Goal: Task Accomplishment & Management: Use online tool/utility

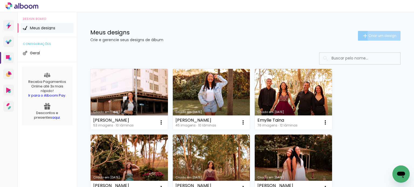
click at [382, 36] on span "Criar um design" at bounding box center [382, 36] width 28 height 4
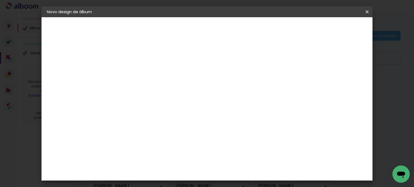
click at [135, 72] on input at bounding box center [135, 72] width 0 height 8
type input "[PERSON_NAME]"
type paper-input "[PERSON_NAME]"
click at [190, 31] on paper-button "Avançar" at bounding box center [177, 28] width 26 height 9
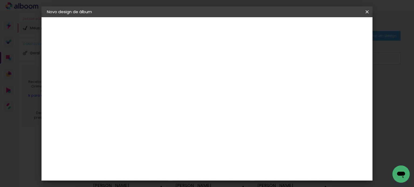
click at [176, 101] on input at bounding box center [149, 102] width 54 height 7
type input "cria"
type paper-input "cria"
click at [167, 131] on paper-item "Criativa Álbuns" at bounding box center [143, 136] width 47 height 14
click at [0, 0] on slot "Avançar" at bounding box center [0, 0] width 0 height 0
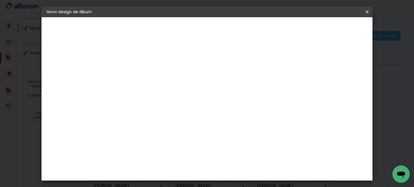
click at [156, 90] on input "text" at bounding box center [145, 94] width 21 height 8
click at [261, 91] on paper-item "Fotolivro Premium" at bounding box center [242, 89] width 108 height 11
type input "Fotolivro Premium"
click at [171, 183] on span "30 × 30" at bounding box center [158, 190] width 25 height 14
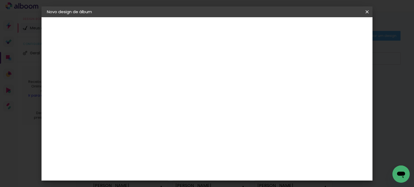
click at [0, 0] on slot "Avançar" at bounding box center [0, 0] width 0 height 0
click at [232, 58] on div at bounding box center [229, 58] width 5 height 5
type paper-checkbox "on"
click at [129, 58] on input "2" at bounding box center [131, 58] width 19 height 7
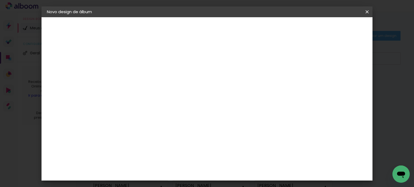
type input "1"
type paper-input "1"
click at [263, 28] on span "Iniciar design" at bounding box center [250, 29] width 25 height 4
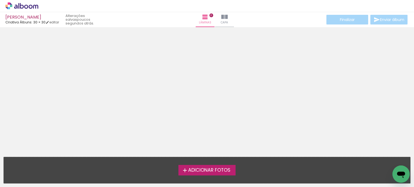
click at [217, 172] on span "Adicionar Fotos" at bounding box center [209, 170] width 42 height 5
click at [0, 0] on input "file" at bounding box center [0, 0] width 0 height 0
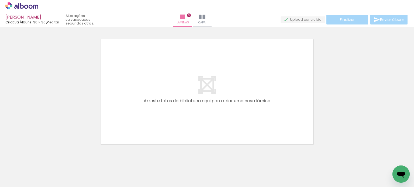
scroll to position [7, 0]
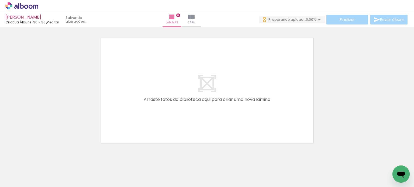
click at [20, 178] on span "Adicionar Fotos" at bounding box center [19, 180] width 16 height 6
click at [0, 0] on input "file" at bounding box center [0, 0] width 0 height 0
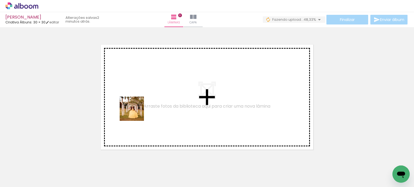
drag, startPoint x: 54, startPoint y: 174, endPoint x: 177, endPoint y: 95, distance: 146.5
click at [177, 95] on quentale-workspace at bounding box center [207, 93] width 414 height 187
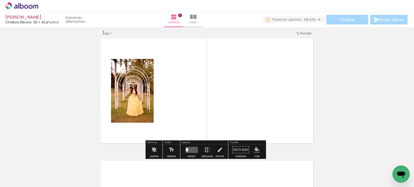
scroll to position [7, 0]
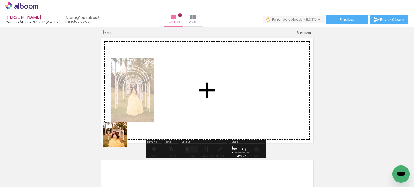
drag, startPoint x: 85, startPoint y: 179, endPoint x: 184, endPoint y: 70, distance: 147.8
click at [184, 70] on quentale-workspace at bounding box center [207, 93] width 414 height 187
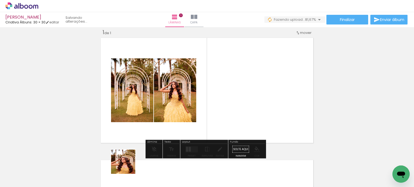
drag, startPoint x: 115, startPoint y: 178, endPoint x: 206, endPoint y: 98, distance: 120.7
click at [206, 98] on quentale-workspace at bounding box center [207, 93] width 414 height 187
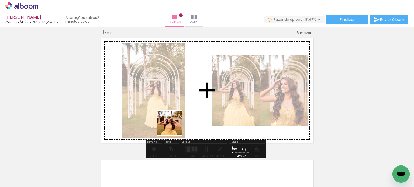
drag, startPoint x: 146, startPoint y: 176, endPoint x: 201, endPoint y: 91, distance: 101.9
click at [201, 91] on quentale-workspace at bounding box center [207, 93] width 414 height 187
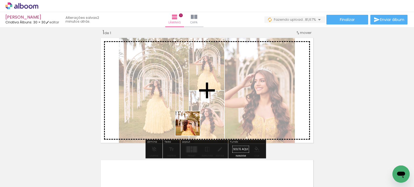
drag, startPoint x: 177, startPoint y: 173, endPoint x: 204, endPoint y: 89, distance: 88.0
click at [204, 89] on quentale-workspace at bounding box center [207, 93] width 414 height 187
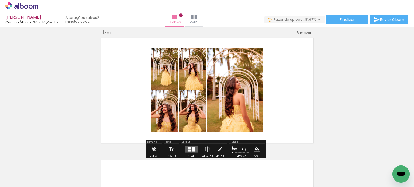
drag, startPoint x: 206, startPoint y: 180, endPoint x: 223, endPoint y: 95, distance: 86.1
click at [223, 95] on quentale-workspace at bounding box center [207, 93] width 414 height 187
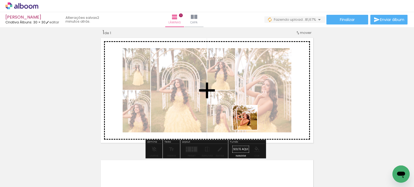
drag, startPoint x: 239, startPoint y: 176, endPoint x: 258, endPoint y: 91, distance: 87.0
click at [258, 91] on quentale-workspace at bounding box center [207, 93] width 414 height 187
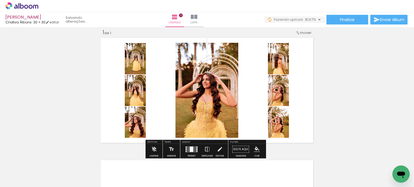
drag, startPoint x: 271, startPoint y: 173, endPoint x: 274, endPoint y: 117, distance: 56.4
click at [274, 117] on quentale-workspace at bounding box center [207, 93] width 414 height 187
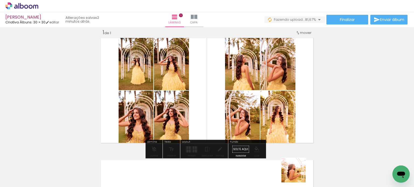
drag, startPoint x: 298, startPoint y: 177, endPoint x: 273, endPoint y: 104, distance: 77.0
click at [273, 104] on quentale-workspace at bounding box center [207, 93] width 414 height 187
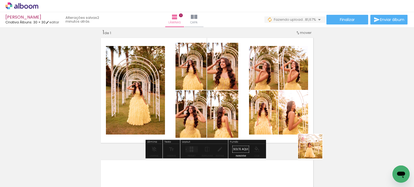
drag, startPoint x: 330, startPoint y: 172, endPoint x: 279, endPoint y: 114, distance: 77.4
click at [279, 114] on quentale-workspace at bounding box center [207, 93] width 414 height 187
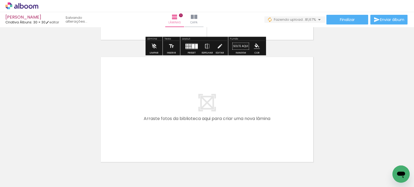
scroll to position [110, 0]
drag, startPoint x: 359, startPoint y: 173, endPoint x: 263, endPoint y: 121, distance: 108.8
click at [263, 121] on quentale-workspace at bounding box center [207, 93] width 414 height 187
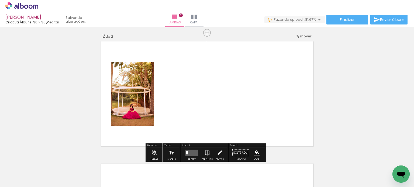
scroll to position [129, 0]
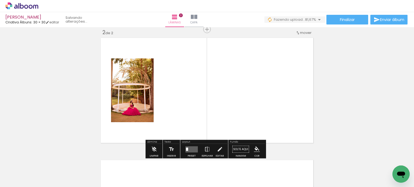
drag, startPoint x: 382, startPoint y: 171, endPoint x: 270, endPoint y: 111, distance: 127.4
click at [270, 111] on quentale-workspace at bounding box center [207, 93] width 414 height 187
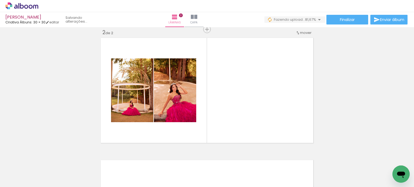
scroll to position [0, 357]
drag, startPoint x: 63, startPoint y: 171, endPoint x: 167, endPoint y: 102, distance: 125.8
click at [167, 102] on quentale-workspace at bounding box center [207, 93] width 414 height 187
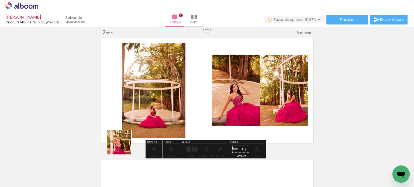
drag, startPoint x: 98, startPoint y: 172, endPoint x: 167, endPoint y: 106, distance: 95.7
click at [167, 106] on quentale-workspace at bounding box center [207, 93] width 414 height 187
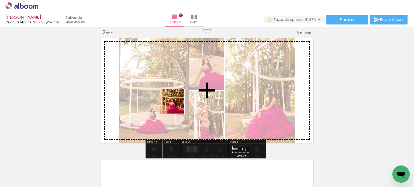
drag, startPoint x: 124, startPoint y: 176, endPoint x: 178, endPoint y: 104, distance: 90.2
click at [178, 104] on quentale-workspace at bounding box center [207, 93] width 414 height 187
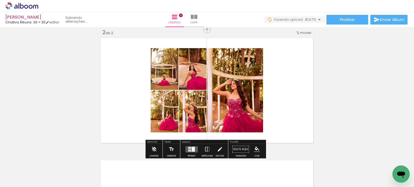
drag, startPoint x: 153, startPoint y: 173, endPoint x: 188, endPoint y: 98, distance: 82.8
click at [188, 98] on quentale-workspace at bounding box center [207, 93] width 414 height 187
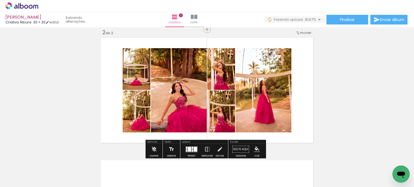
drag, startPoint x: 182, startPoint y: 173, endPoint x: 209, endPoint y: 85, distance: 92.8
click at [209, 85] on quentale-workspace at bounding box center [207, 93] width 414 height 187
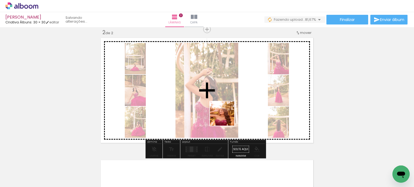
drag, startPoint x: 213, startPoint y: 171, endPoint x: 230, endPoint y: 109, distance: 64.6
click at [230, 109] on quentale-workspace at bounding box center [207, 93] width 414 height 187
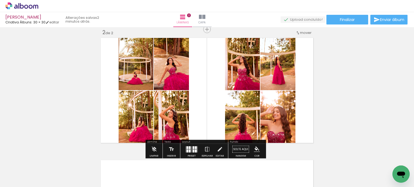
drag, startPoint x: 241, startPoint y: 174, endPoint x: 251, endPoint y: 106, distance: 69.2
click at [251, 106] on quentale-workspace at bounding box center [207, 93] width 414 height 187
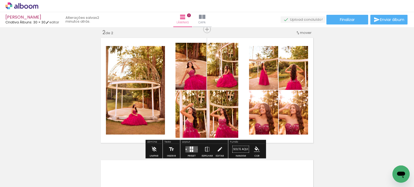
drag, startPoint x: 275, startPoint y: 175, endPoint x: 274, endPoint y: 117, distance: 57.7
click at [274, 117] on quentale-workspace at bounding box center [207, 93] width 414 height 187
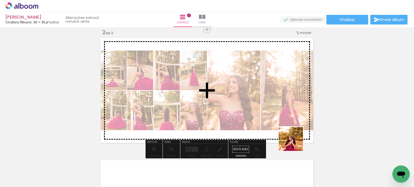
drag, startPoint x: 305, startPoint y: 180, endPoint x: 283, endPoint y: 109, distance: 74.2
click at [283, 109] on quentale-workspace at bounding box center [207, 93] width 414 height 187
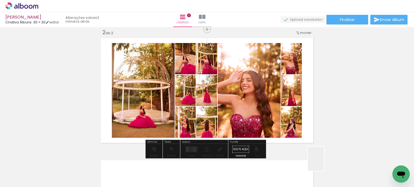
drag, startPoint x: 334, startPoint y: 171, endPoint x: 261, endPoint y: 112, distance: 94.6
click at [261, 112] on quentale-workspace at bounding box center [207, 93] width 414 height 187
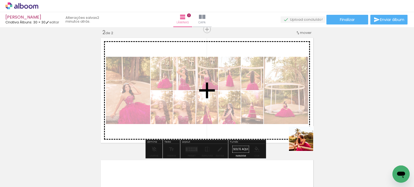
drag, startPoint x: 368, startPoint y: 179, endPoint x: 261, endPoint y: 114, distance: 125.3
click at [261, 114] on quentale-workspace at bounding box center [207, 93] width 414 height 187
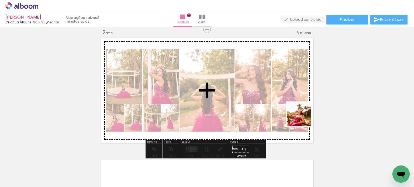
drag, startPoint x: 393, startPoint y: 165, endPoint x: 287, endPoint y: 103, distance: 122.5
click at [287, 103] on quentale-workspace at bounding box center [207, 93] width 414 height 187
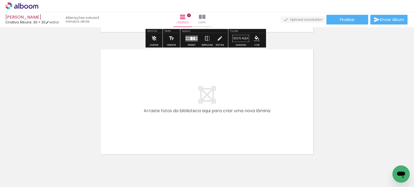
scroll to position [241, 0]
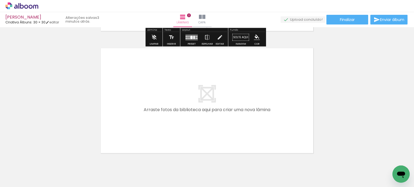
drag, startPoint x: 113, startPoint y: 173, endPoint x: 157, endPoint y: 107, distance: 79.2
click at [157, 107] on quentale-workspace at bounding box center [207, 93] width 414 height 187
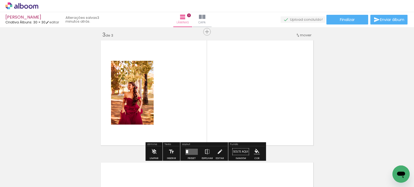
scroll to position [251, 0]
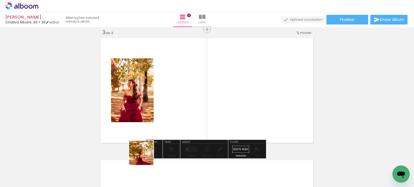
drag, startPoint x: 138, startPoint y: 174, endPoint x: 181, endPoint y: 89, distance: 95.2
click at [181, 89] on quentale-workspace at bounding box center [207, 93] width 414 height 187
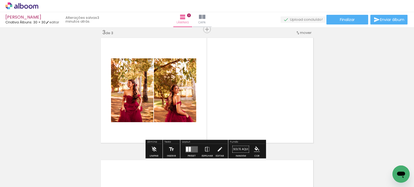
drag, startPoint x: 171, startPoint y: 174, endPoint x: 207, endPoint y: 94, distance: 88.2
click at [207, 94] on quentale-workspace at bounding box center [207, 93] width 414 height 187
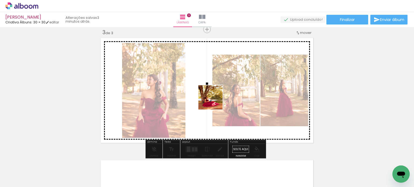
drag, startPoint x: 203, startPoint y: 170, endPoint x: 215, endPoint y: 100, distance: 71.1
click at [215, 100] on quentale-workspace at bounding box center [207, 93] width 414 height 187
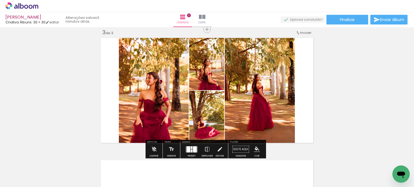
drag, startPoint x: 227, startPoint y: 169, endPoint x: 240, endPoint y: 89, distance: 81.4
click at [240, 89] on quentale-workspace at bounding box center [207, 93] width 414 height 187
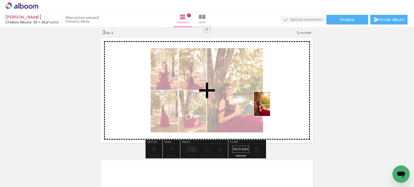
drag, startPoint x: 258, startPoint y: 178, endPoint x: 270, endPoint y: 108, distance: 70.6
click at [270, 108] on quentale-workspace at bounding box center [207, 93] width 414 height 187
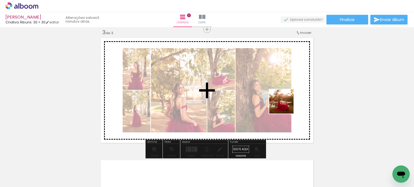
drag
click at [285, 100] on quentale-workspace at bounding box center [207, 93] width 414 height 187
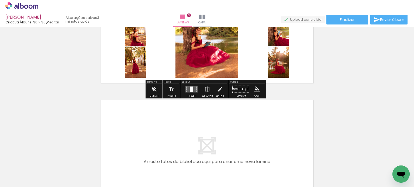
scroll to position [384, 0]
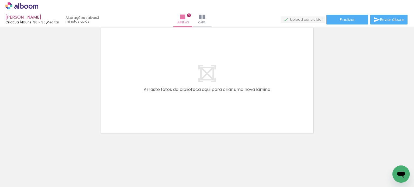
drag, startPoint x: 320, startPoint y: 180, endPoint x: 257, endPoint y: 119, distance: 87.9
click at [257, 119] on quentale-workspace at bounding box center [207, 93] width 414 height 187
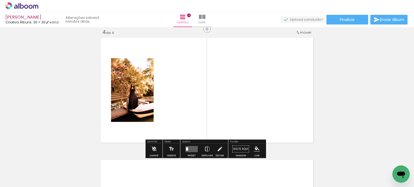
scroll to position [374, 0]
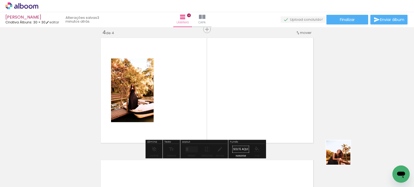
drag, startPoint x: 356, startPoint y: 174, endPoint x: 259, endPoint y: 85, distance: 132.0
click at [259, 85] on quentale-workspace at bounding box center [207, 93] width 414 height 187
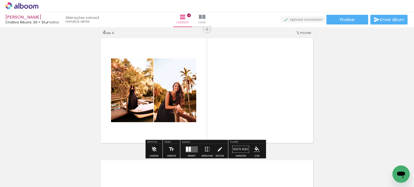
drag, startPoint x: 378, startPoint y: 167, endPoint x: 254, endPoint y: 95, distance: 143.1
click at [254, 95] on quentale-workspace at bounding box center [207, 93] width 414 height 187
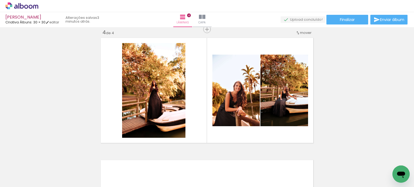
scroll to position [0, 880]
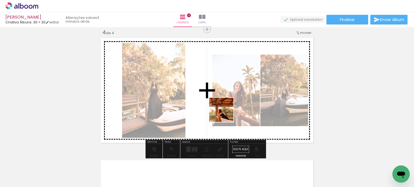
drag, startPoint x: 203, startPoint y: 174, endPoint x: 225, endPoint y: 114, distance: 63.7
click at [225, 114] on quentale-workspace at bounding box center [207, 93] width 414 height 187
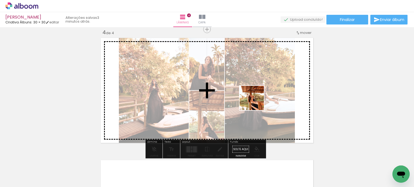
drag, startPoint x: 234, startPoint y: 180, endPoint x: 257, endPoint y: 99, distance: 84.1
click at [257, 99] on quentale-workspace at bounding box center [207, 93] width 414 height 187
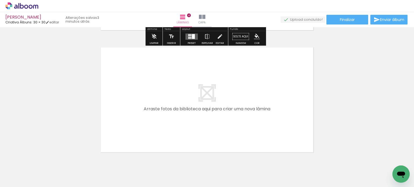
scroll to position [488, 0]
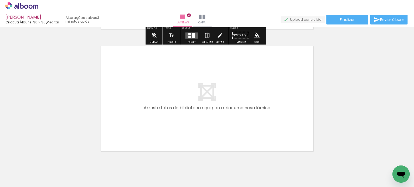
drag, startPoint x: 265, startPoint y: 173, endPoint x: 251, endPoint y: 122, distance: 53.2
click at [251, 122] on quentale-workspace at bounding box center [207, 93] width 414 height 187
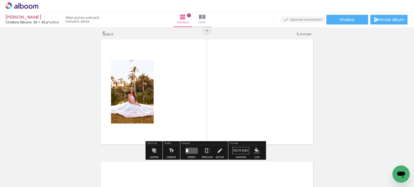
scroll to position [496, 0]
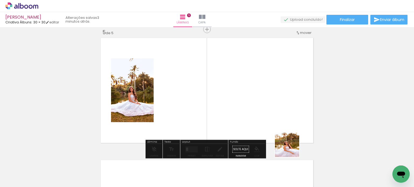
drag, startPoint x: 293, startPoint y: 172, endPoint x: 277, endPoint y: 104, distance: 70.1
click at [277, 104] on quentale-workspace at bounding box center [207, 93] width 414 height 187
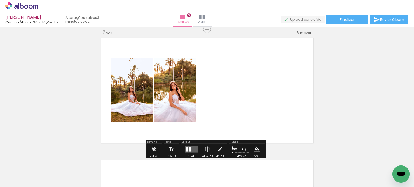
drag, startPoint x: 324, startPoint y: 171, endPoint x: 284, endPoint y: 113, distance: 70.5
click at [284, 113] on quentale-workspace at bounding box center [207, 93] width 414 height 187
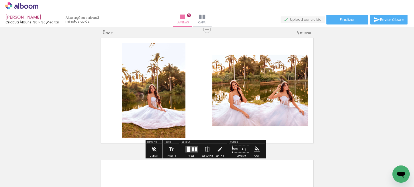
drag, startPoint x: 352, startPoint y: 172, endPoint x: 284, endPoint y: 105, distance: 95.3
click at [284, 105] on quentale-workspace at bounding box center [207, 93] width 414 height 187
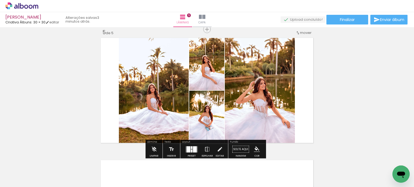
drag, startPoint x: 383, startPoint y: 171, endPoint x: 275, endPoint y: 113, distance: 122.2
click at [275, 113] on quentale-workspace at bounding box center [207, 93] width 414 height 187
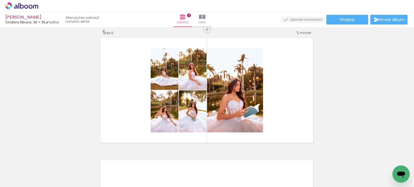
scroll to position [0, 1100]
drag, startPoint x: 193, startPoint y: 172, endPoint x: 224, endPoint y: 105, distance: 75.0
click at [224, 105] on quentale-workspace at bounding box center [207, 93] width 414 height 187
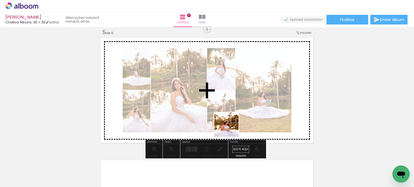
drag, startPoint x: 221, startPoint y: 176, endPoint x: 231, endPoint y: 123, distance: 54.2
click at [231, 123] on quentale-workspace at bounding box center [207, 93] width 414 height 187
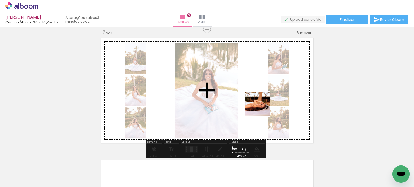
drag, startPoint x: 253, startPoint y: 171, endPoint x: 261, endPoint y: 108, distance: 63.6
click at [261, 108] on quentale-workspace at bounding box center [207, 93] width 414 height 187
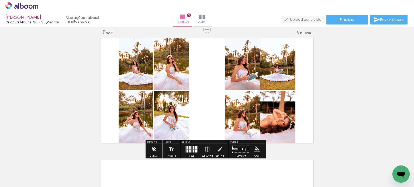
drag, startPoint x: 285, startPoint y: 173, endPoint x: 267, endPoint y: 125, distance: 51.1
click at [267, 125] on quentale-workspace at bounding box center [207, 93] width 414 height 187
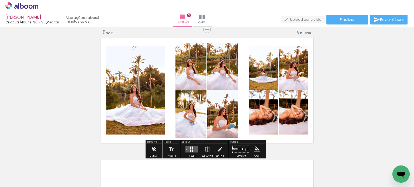
drag, startPoint x: 315, startPoint y: 175, endPoint x: 286, endPoint y: 118, distance: 63.5
click at [286, 118] on quentale-workspace at bounding box center [207, 93] width 414 height 187
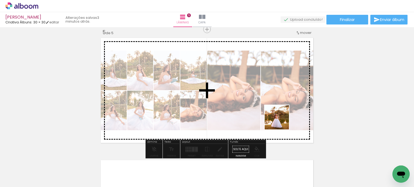
drag, startPoint x: 335, startPoint y: 174, endPoint x: 266, endPoint y: 107, distance: 96.6
click at [266, 107] on quentale-workspace at bounding box center [207, 93] width 414 height 187
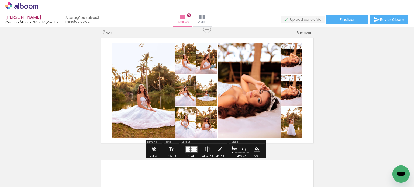
drag, startPoint x: 373, startPoint y: 168, endPoint x: 285, endPoint y: 109, distance: 105.8
click at [285, 109] on quentale-workspace at bounding box center [207, 93] width 414 height 187
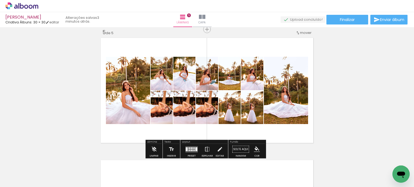
scroll to position [0, 1238]
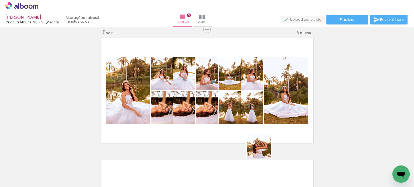
drag, startPoint x: 265, startPoint y: 175, endPoint x: 258, endPoint y: 121, distance: 54.4
click at [258, 121] on quentale-workspace at bounding box center [207, 93] width 414 height 187
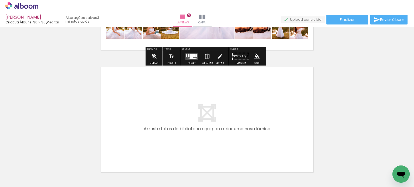
scroll to position [591, 0]
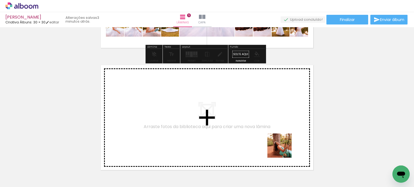
drag, startPoint x: 297, startPoint y: 177, endPoint x: 258, endPoint y: 119, distance: 70.0
click at [258, 119] on quentale-workspace at bounding box center [207, 93] width 414 height 187
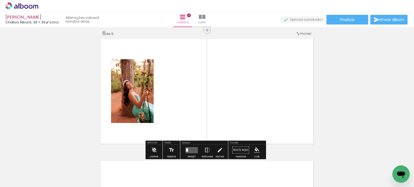
scroll to position [619, 0]
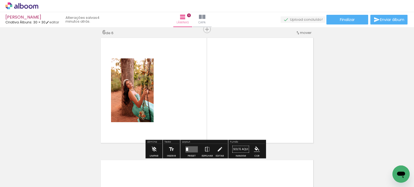
drag, startPoint x: 323, startPoint y: 169, endPoint x: 261, endPoint y: 117, distance: 81.2
click at [261, 117] on quentale-workspace at bounding box center [207, 93] width 414 height 187
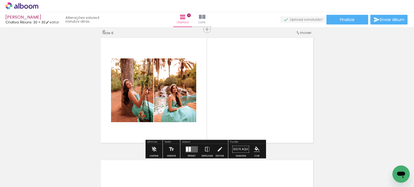
drag, startPoint x: 353, startPoint y: 170, endPoint x: 273, endPoint y: 105, distance: 102.7
click at [273, 105] on quentale-workspace at bounding box center [207, 93] width 414 height 187
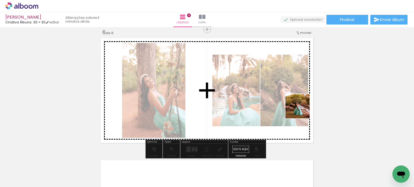
drag, startPoint x: 380, startPoint y: 165, endPoint x: 275, endPoint y: 93, distance: 127.0
click at [275, 93] on quentale-workspace at bounding box center [207, 93] width 414 height 187
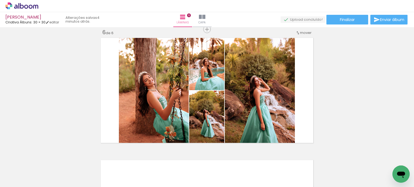
scroll to position [0, 1443]
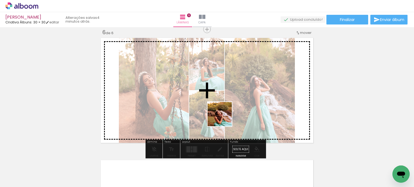
drag, startPoint x: 213, startPoint y: 176, endPoint x: 224, endPoint y: 115, distance: 62.3
click at [224, 115] on quentale-workspace at bounding box center [207, 93] width 414 height 187
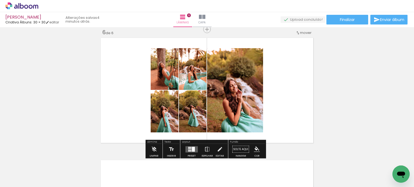
drag, startPoint x: 245, startPoint y: 175, endPoint x: 236, endPoint y: 106, distance: 69.3
click at [236, 106] on quentale-workspace at bounding box center [207, 93] width 414 height 187
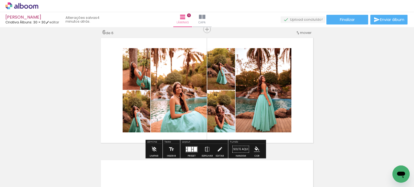
drag, startPoint x: 275, startPoint y: 170, endPoint x: 265, endPoint y: 103, distance: 67.8
click at [265, 103] on quentale-workspace at bounding box center [207, 93] width 414 height 187
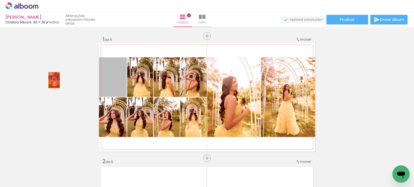
drag, startPoint x: 117, startPoint y: 85, endPoint x: 52, endPoint y: 80, distance: 65.2
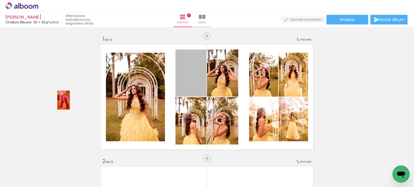
drag, startPoint x: 194, startPoint y: 84, endPoint x: 55, endPoint y: 102, distance: 140.3
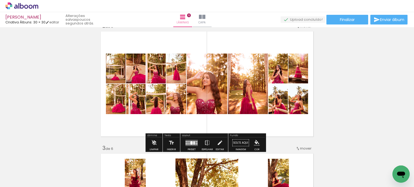
scroll to position [138, 0]
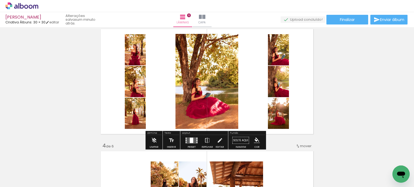
scroll to position [256, 0]
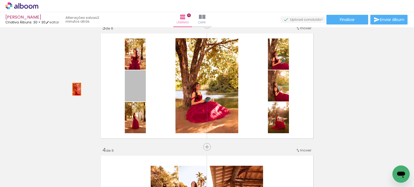
drag, startPoint x: 131, startPoint y: 93, endPoint x: 74, endPoint y: 89, distance: 57.5
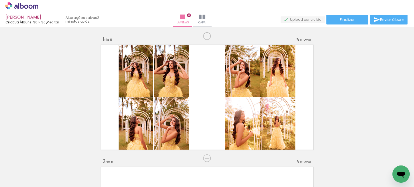
scroll to position [256, 0]
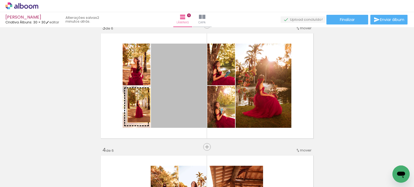
drag, startPoint x: 174, startPoint y: 103, endPoint x: 132, endPoint y: 106, distance: 42.2
click at [0, 0] on slot at bounding box center [0, 0] width 0 height 0
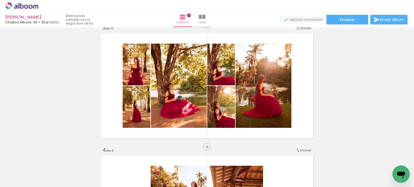
scroll to position [0, 694]
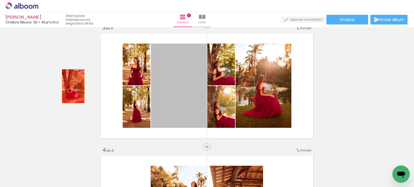
drag, startPoint x: 175, startPoint y: 82, endPoint x: 70, endPoint y: 86, distance: 104.7
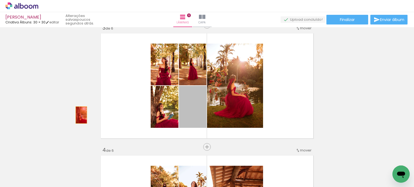
drag, startPoint x: 195, startPoint y: 110, endPoint x: 79, endPoint y: 115, distance: 116.3
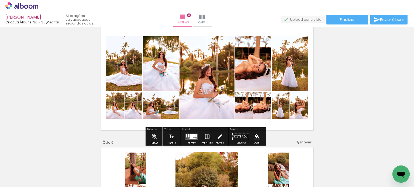
scroll to position [510, 0]
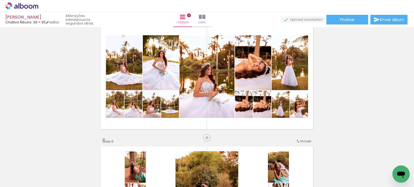
scroll to position [0, 873]
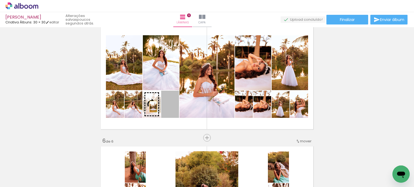
drag, startPoint x: 175, startPoint y: 113, endPoint x: 150, endPoint y: 106, distance: 25.9
click at [0, 0] on slot at bounding box center [0, 0] width 0 height 0
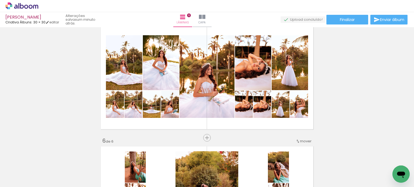
scroll to position [0, 1048]
click at [70, 159] on iron-icon at bounding box center [73, 159] width 6 height 6
click at [75, 160] on iron-icon at bounding box center [73, 159] width 6 height 6
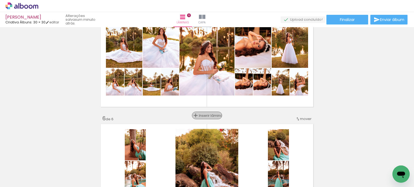
click at [204, 116] on span "Inserir lâmina" at bounding box center [209, 116] width 21 height 4
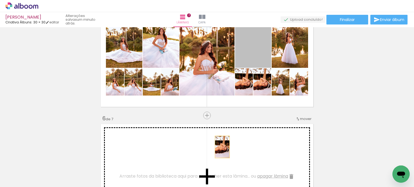
drag, startPoint x: 251, startPoint y: 44, endPoint x: 220, endPoint y: 147, distance: 107.6
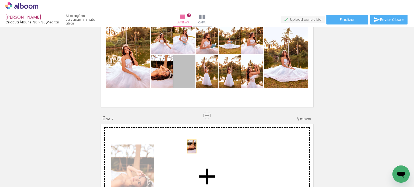
drag, startPoint x: 180, startPoint y: 76, endPoint x: 190, endPoint y: 151, distance: 75.8
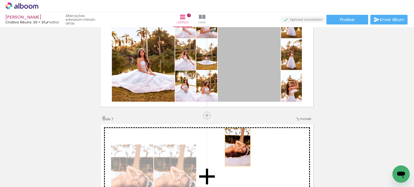
drag, startPoint x: 255, startPoint y: 74, endPoint x: 235, endPoint y: 147, distance: 76.1
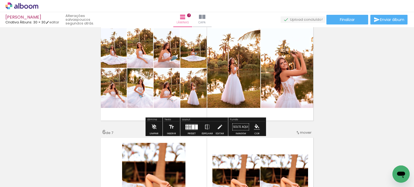
scroll to position [519, 0]
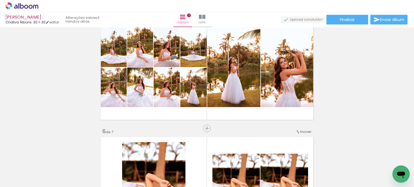
scroll to position [0, 835]
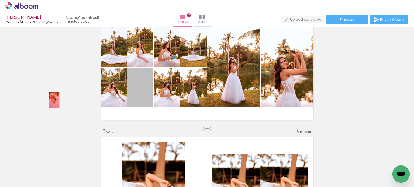
drag, startPoint x: 141, startPoint y: 95, endPoint x: 51, endPoint y: 99, distance: 90.7
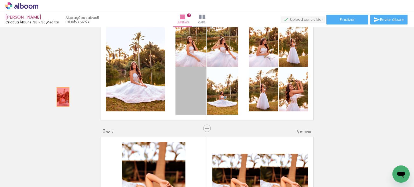
drag, startPoint x: 195, startPoint y: 101, endPoint x: 61, endPoint y: 97, distance: 133.7
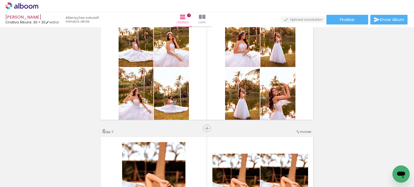
scroll to position [0, 969]
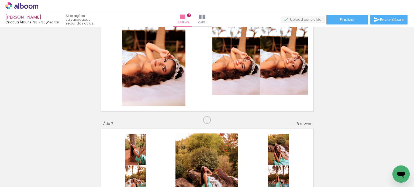
scroll to position [651, 0]
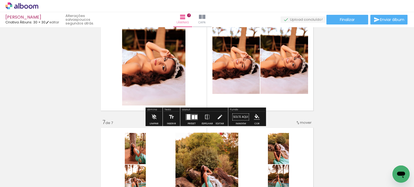
click at [190, 118] on quentale-layouter at bounding box center [191, 117] width 12 height 6
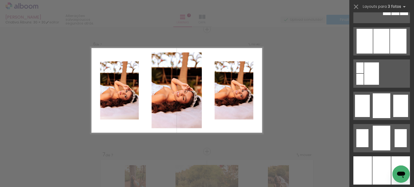
scroll to position [347, 0]
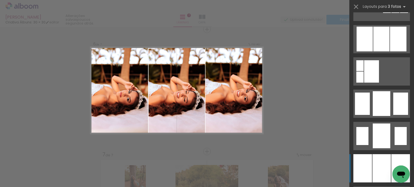
click at [382, 164] on div at bounding box center [381, 168] width 18 height 28
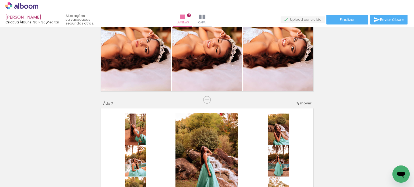
scroll to position [672, 0]
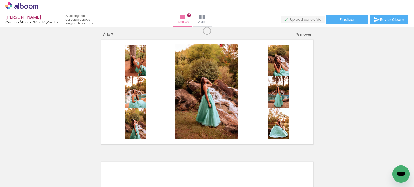
scroll to position [0, 969]
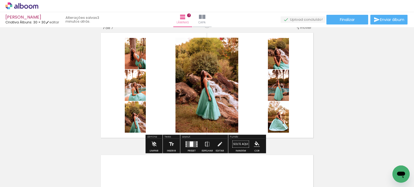
scroll to position [746, 0]
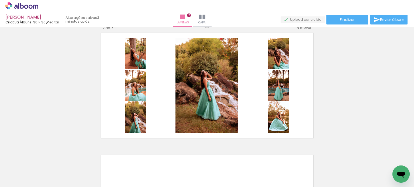
click at [107, 159] on quentale-thumb at bounding box center [111, 169] width 30 height 31
click at [101, 158] on iron-icon at bounding box center [99, 159] width 6 height 6
drag, startPoint x: 318, startPoint y: 185, endPoint x: 8, endPoint y: 13, distance: 355.5
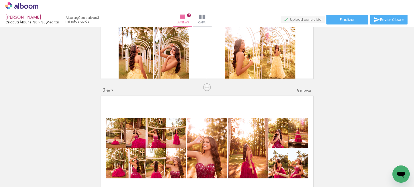
scroll to position [0, 0]
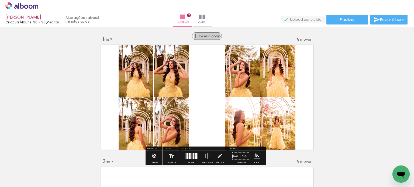
click at [206, 37] on span "Inserir lâmina" at bounding box center [209, 36] width 21 height 4
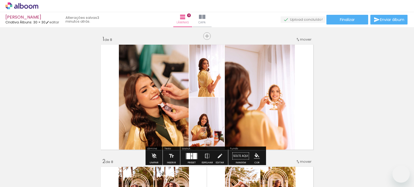
click at [191, 156] on div at bounding box center [192, 157] width 2 height 3
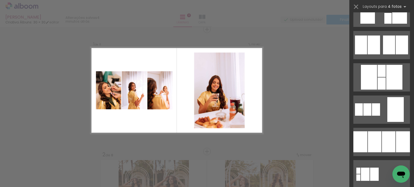
scroll to position [473, 0]
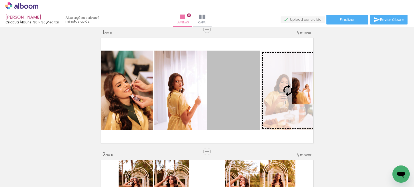
drag, startPoint x: 242, startPoint y: 104, endPoint x: 300, endPoint y: 88, distance: 60.5
click at [0, 0] on slot at bounding box center [0, 0] width 0 height 0
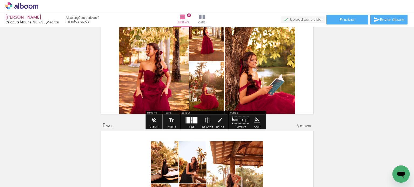
scroll to position [403, 0]
click at [191, 121] on quentale-layouter at bounding box center [191, 121] width 12 height 6
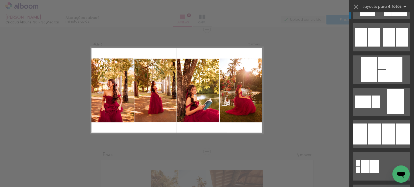
scroll to position [479, 0]
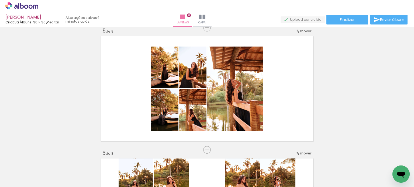
scroll to position [503, 0]
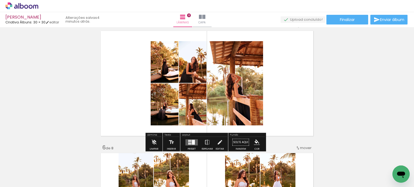
click at [192, 140] on div at bounding box center [193, 142] width 3 height 5
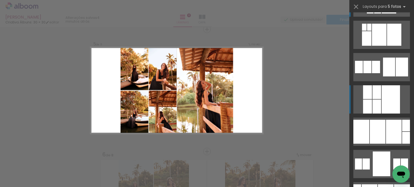
scroll to position [29, 0]
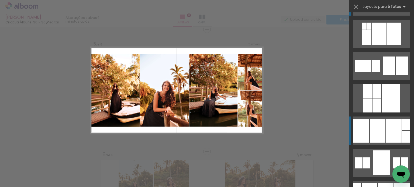
click at [371, 45] on div at bounding box center [366, 37] width 9 height 15
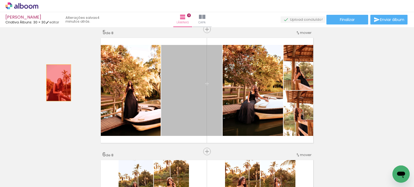
drag, startPoint x: 189, startPoint y: 108, endPoint x: 52, endPoint y: 83, distance: 139.4
click at [52, 83] on div "Inserir lâmina 1 de 8 Inserir lâmina 2 de 8 Inserir lâmina 3 de 8 Inserir lâmin…" at bounding box center [207, 83] width 414 height 1101
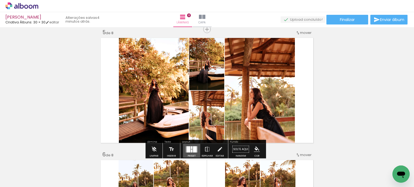
click at [191, 152] on div at bounding box center [192, 151] width 2 height 3
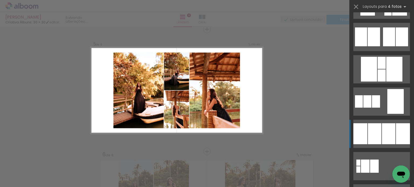
scroll to position [479, 0]
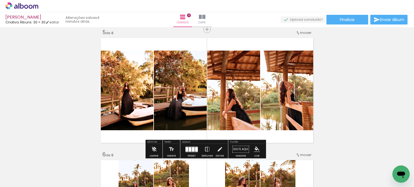
click at [354, 104] on div "Inserir lâmina 1 de 8 Inserir lâmina 2 de 8 Inserir lâmina 3 de 8 Inserir lâmin…" at bounding box center [207, 83] width 414 height 1101
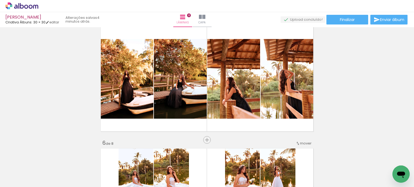
scroll to position [0, 684]
click at [381, 159] on iron-icon at bounding box center [384, 159] width 6 height 6
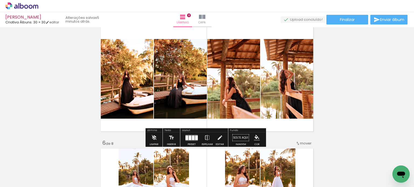
click at [365, 61] on div "Inserir lâmina 1 de 8 Inserir lâmina 2 de 8 Inserir lâmina 3 de 8 Inserir lâmin…" at bounding box center [207, 71] width 414 height 1101
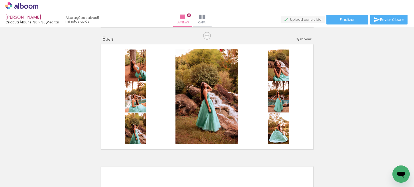
scroll to position [856, 0]
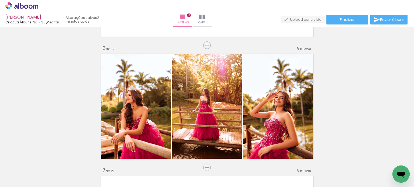
scroll to position [0, 684]
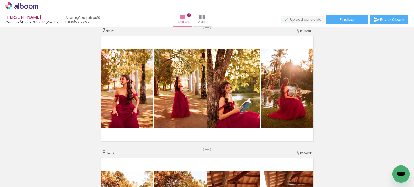
scroll to position [0, 684]
click at [349, 108] on div "Inserir lâmina 1 de 12 Inserir lâmina 2 de 12 Inserir lâmina 3 de 12 Inserir lâ…" at bounding box center [207, 81] width 414 height 1591
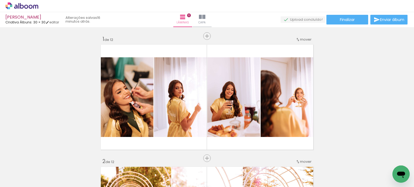
scroll to position [0, 684]
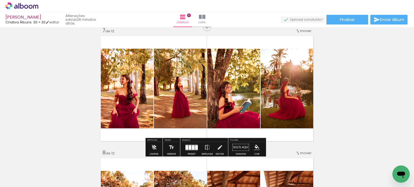
scroll to position [0, 684]
